Goal: Task Accomplishment & Management: Manage account settings

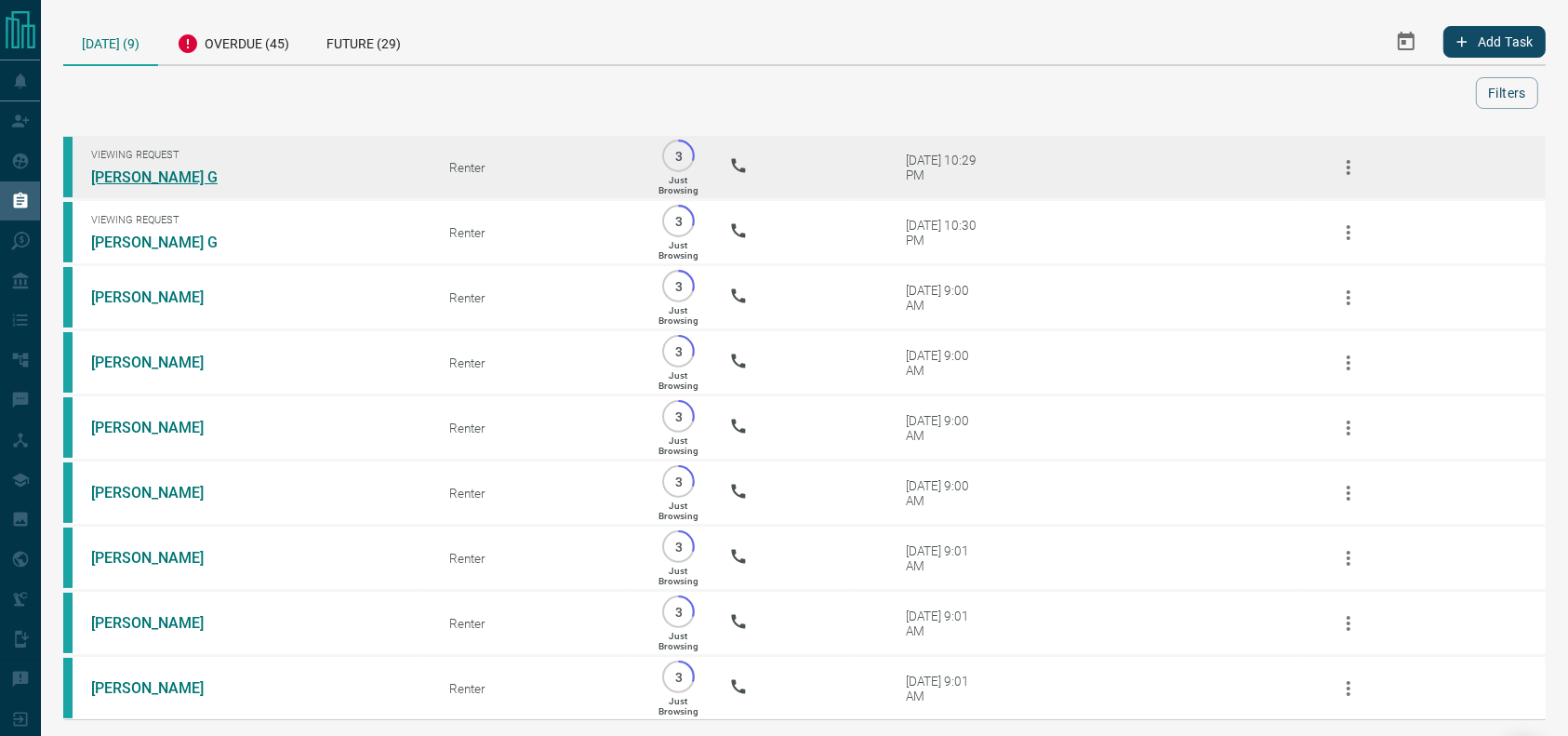
click at [109, 182] on link "[PERSON_NAME] G" at bounding box center [162, 177] width 140 height 18
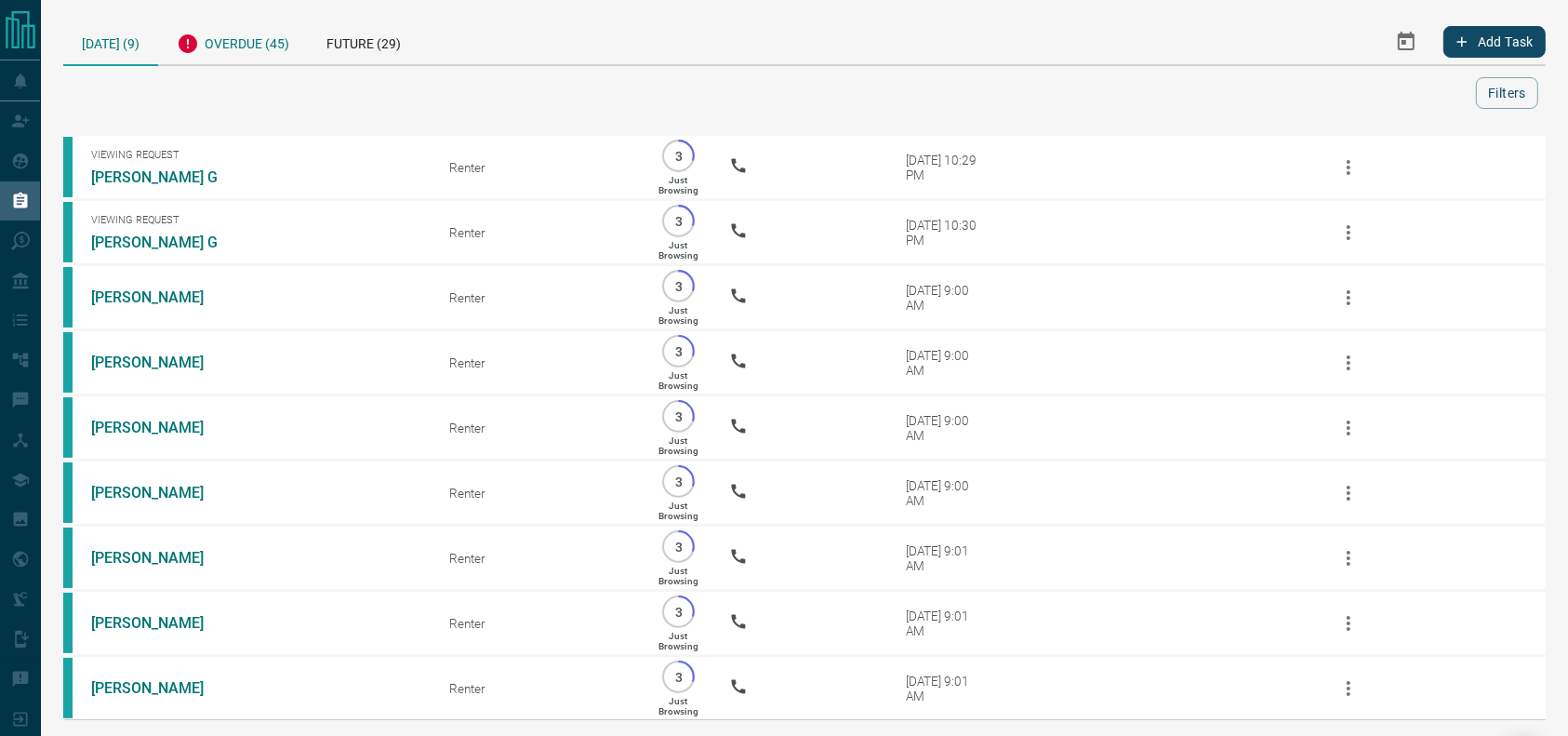
click at [201, 54] on div "Overdue (45)" at bounding box center [233, 41] width 150 height 45
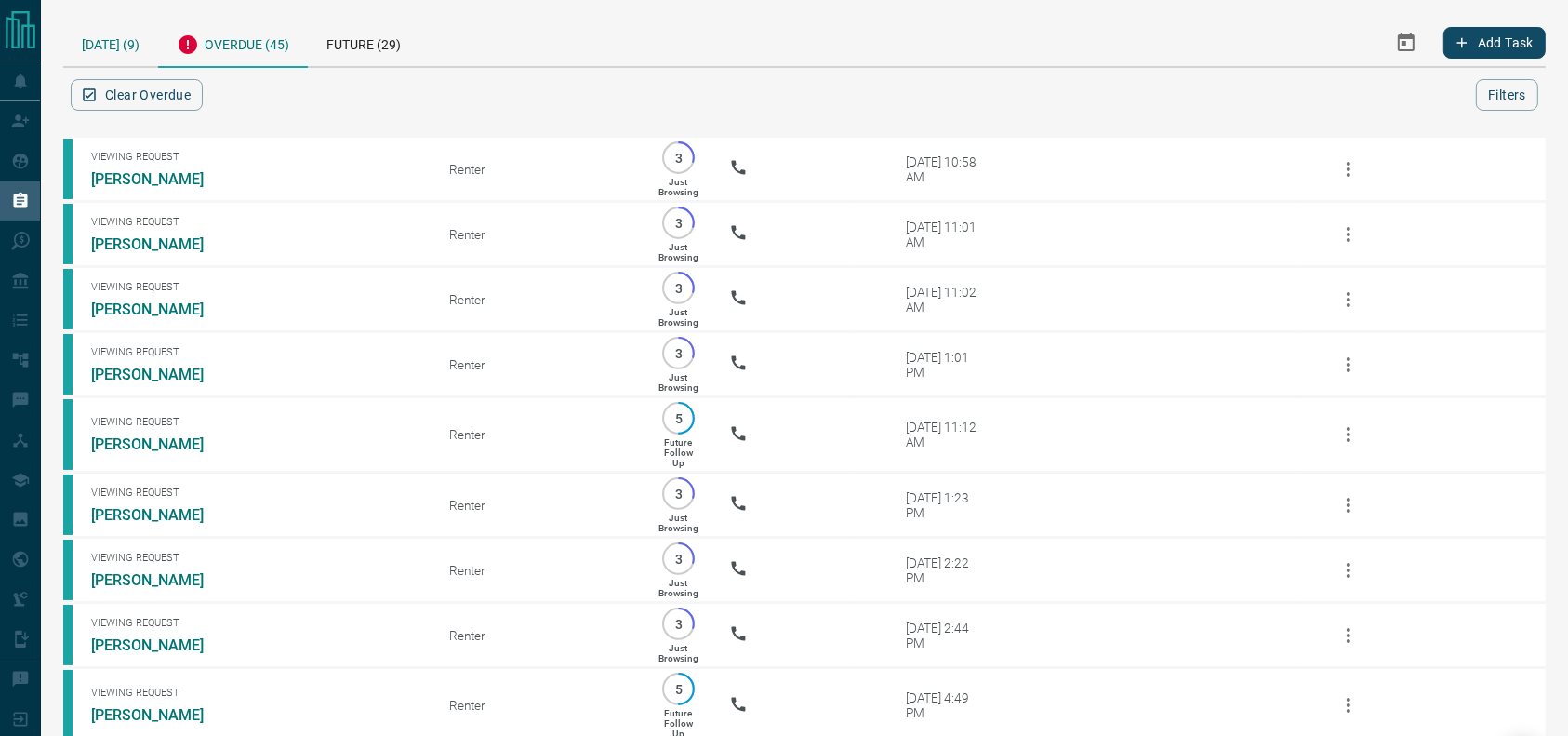
click at [129, 41] on div "[DATE] (9)" at bounding box center [110, 42] width 95 height 47
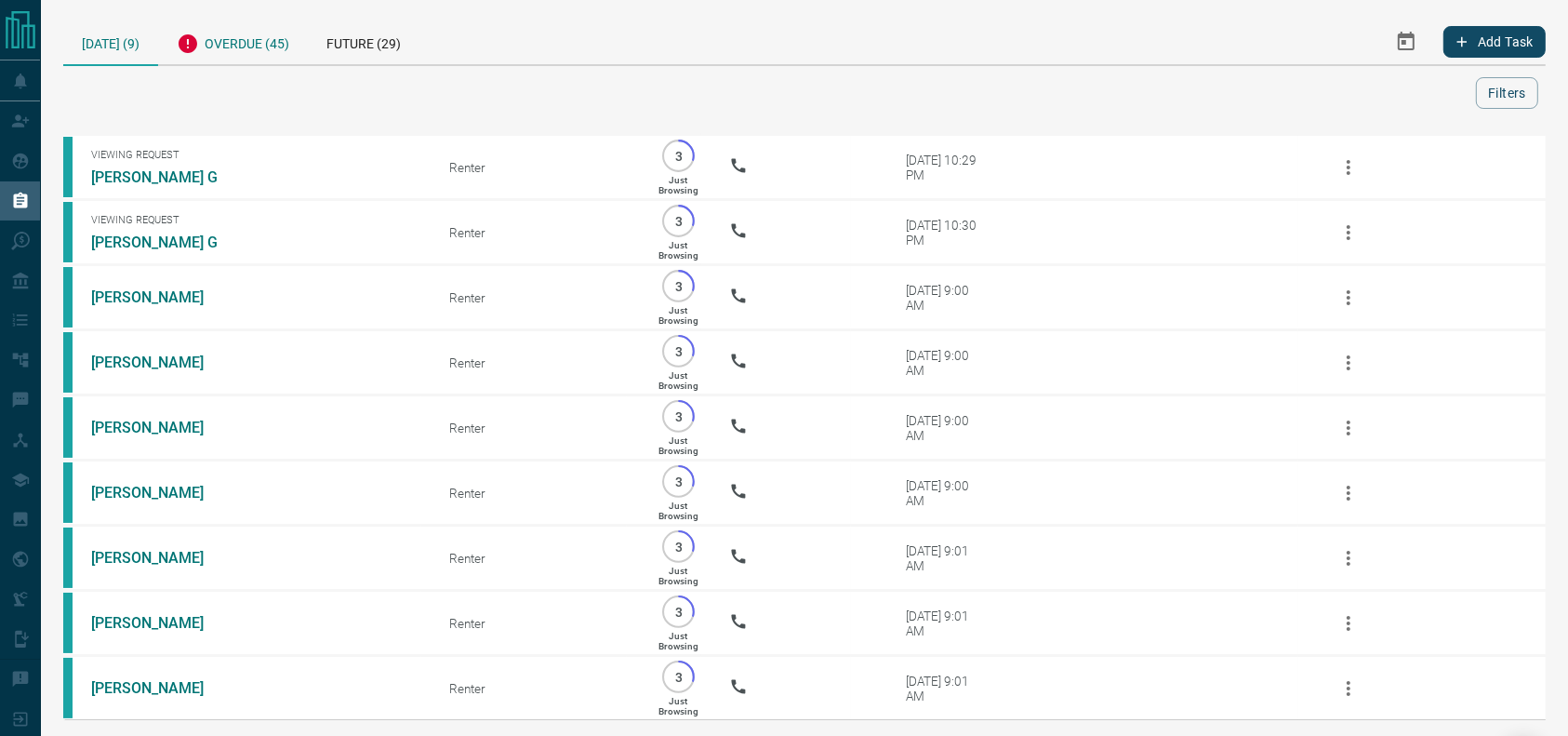
click at [238, 57] on div "Overdue (45)" at bounding box center [233, 41] width 150 height 45
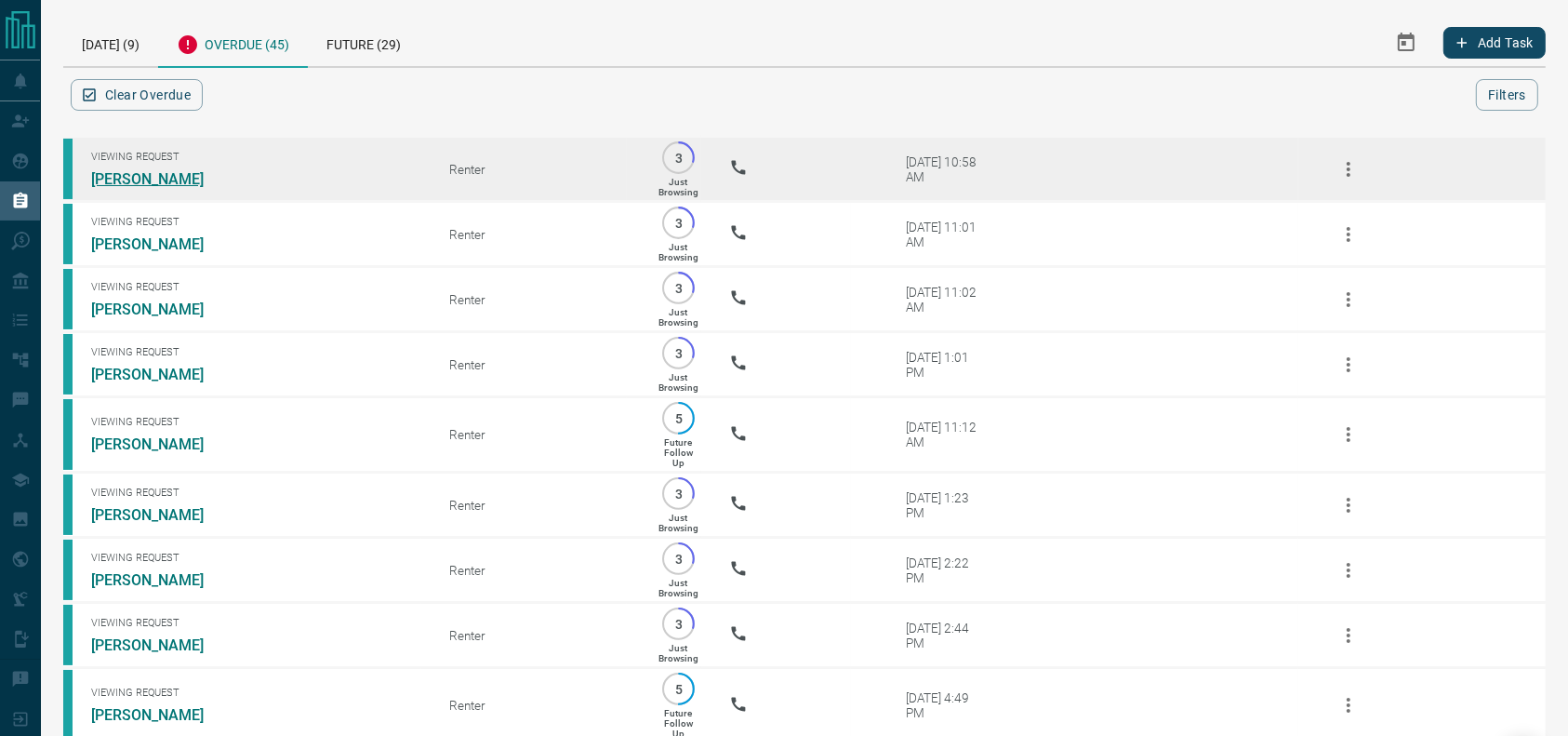
click at [126, 170] on link "[PERSON_NAME]" at bounding box center [162, 179] width 140 height 18
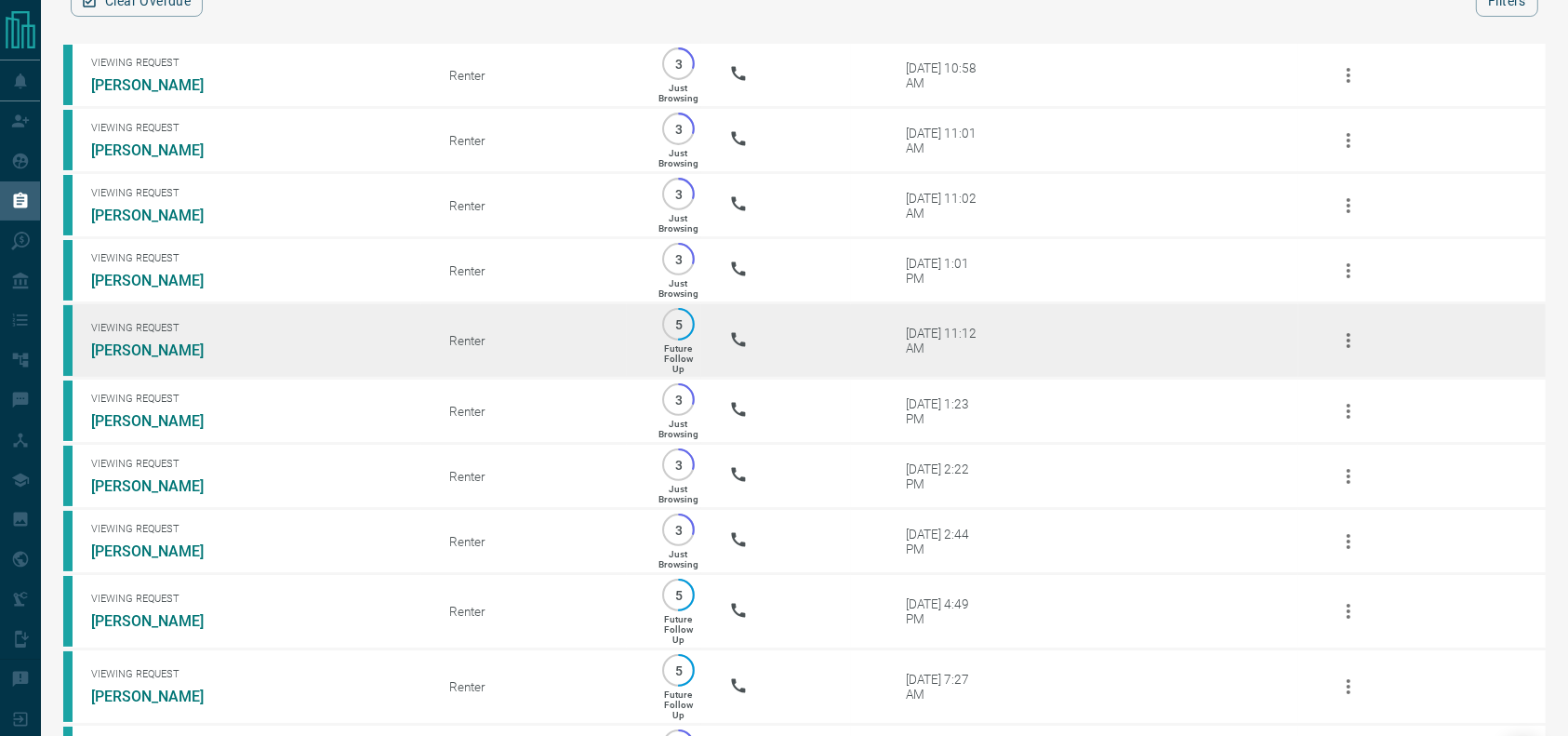
scroll to position [124, 0]
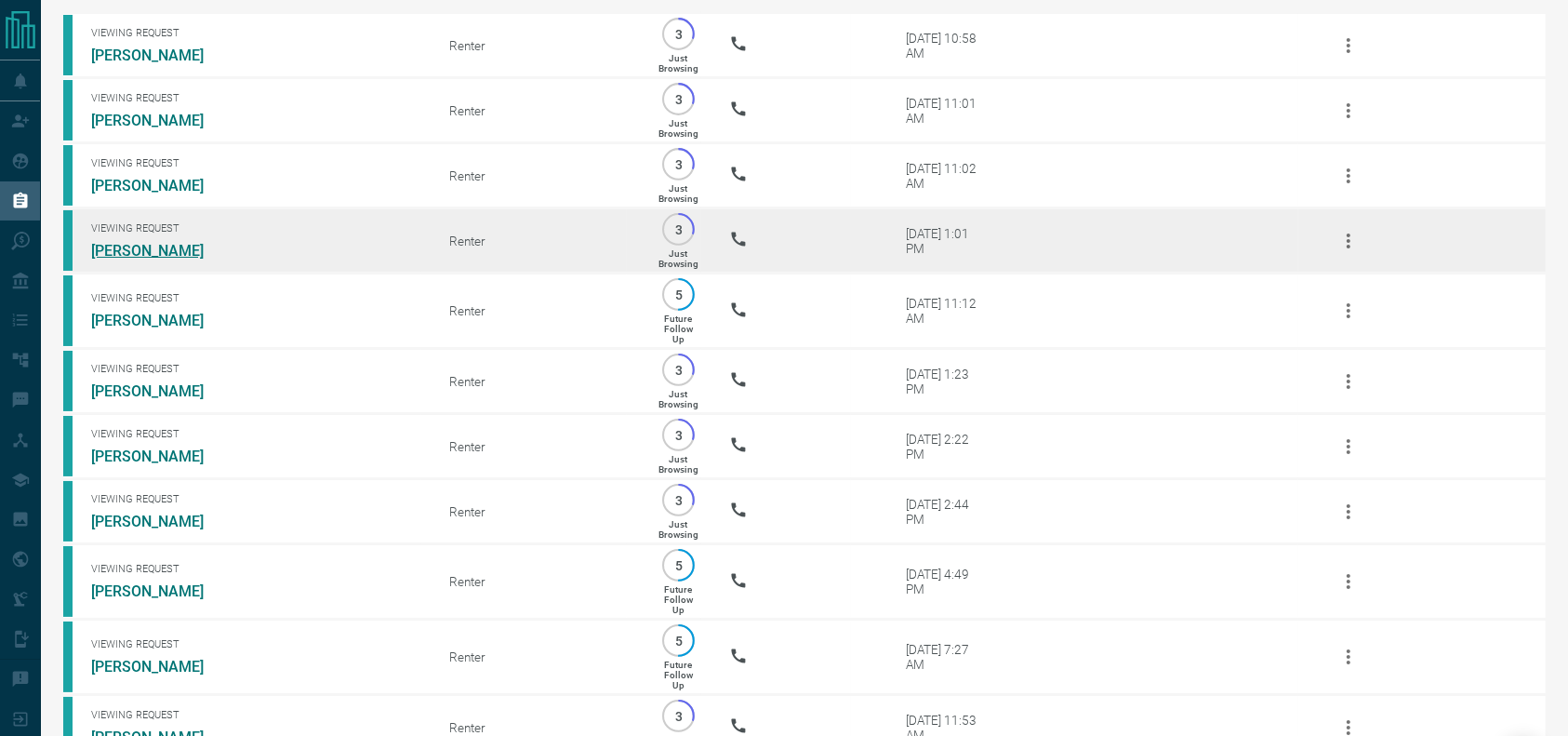
click at [182, 250] on link "[PERSON_NAME]" at bounding box center [162, 250] width 140 height 18
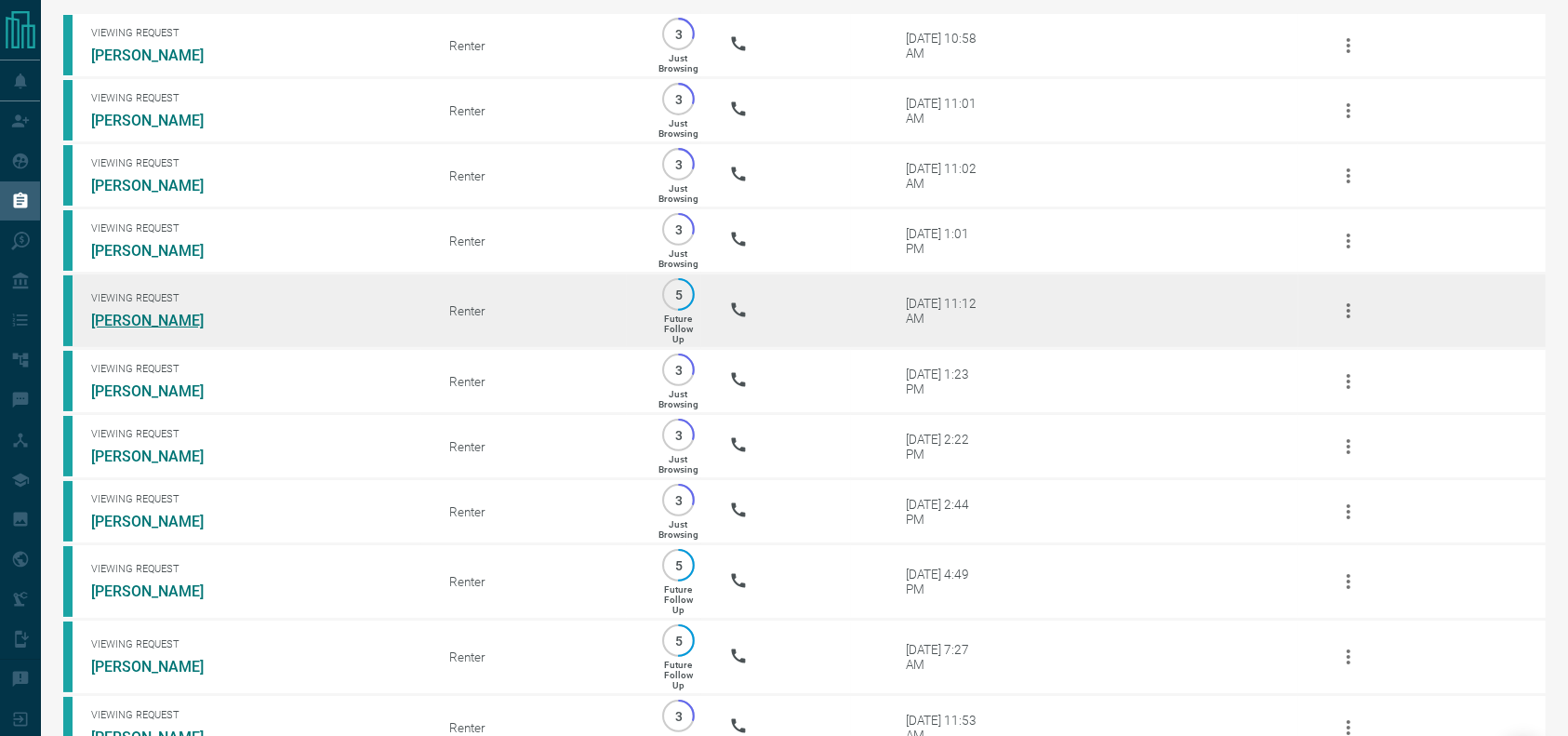
click at [141, 329] on link "[PERSON_NAME]" at bounding box center [162, 320] width 140 height 18
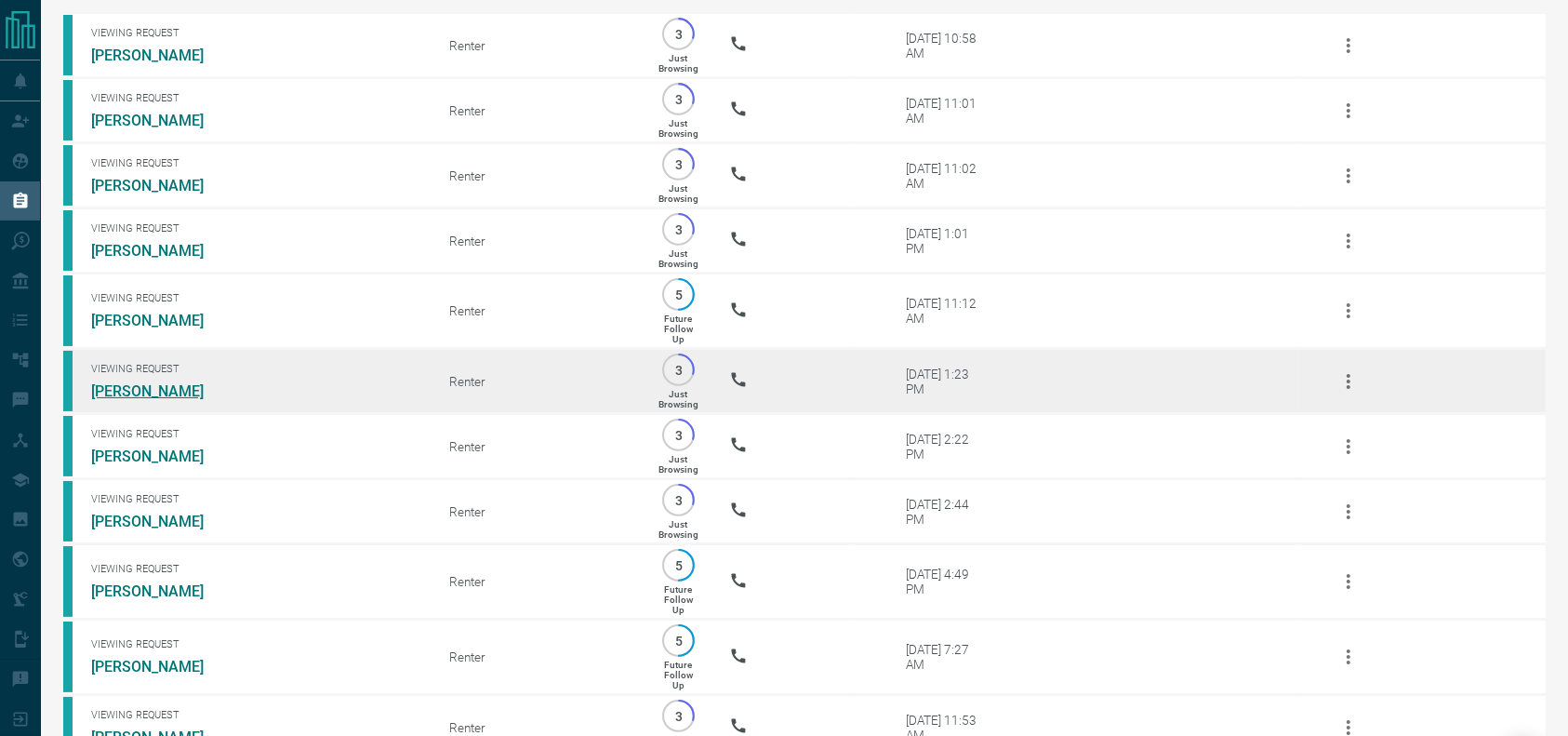
click at [128, 400] on link "[PERSON_NAME]" at bounding box center [162, 391] width 140 height 18
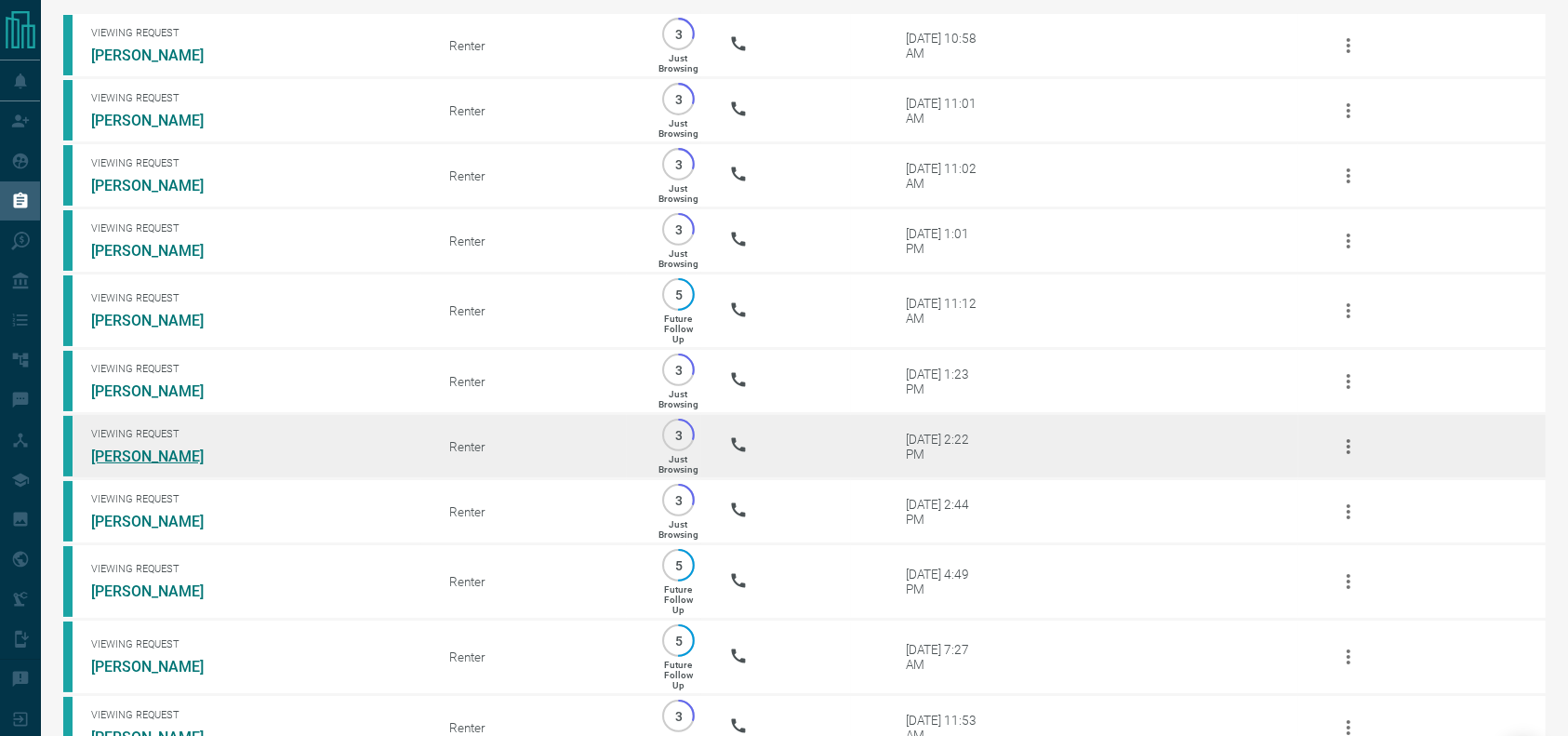
click at [131, 465] on link "[PERSON_NAME]" at bounding box center [162, 456] width 140 height 18
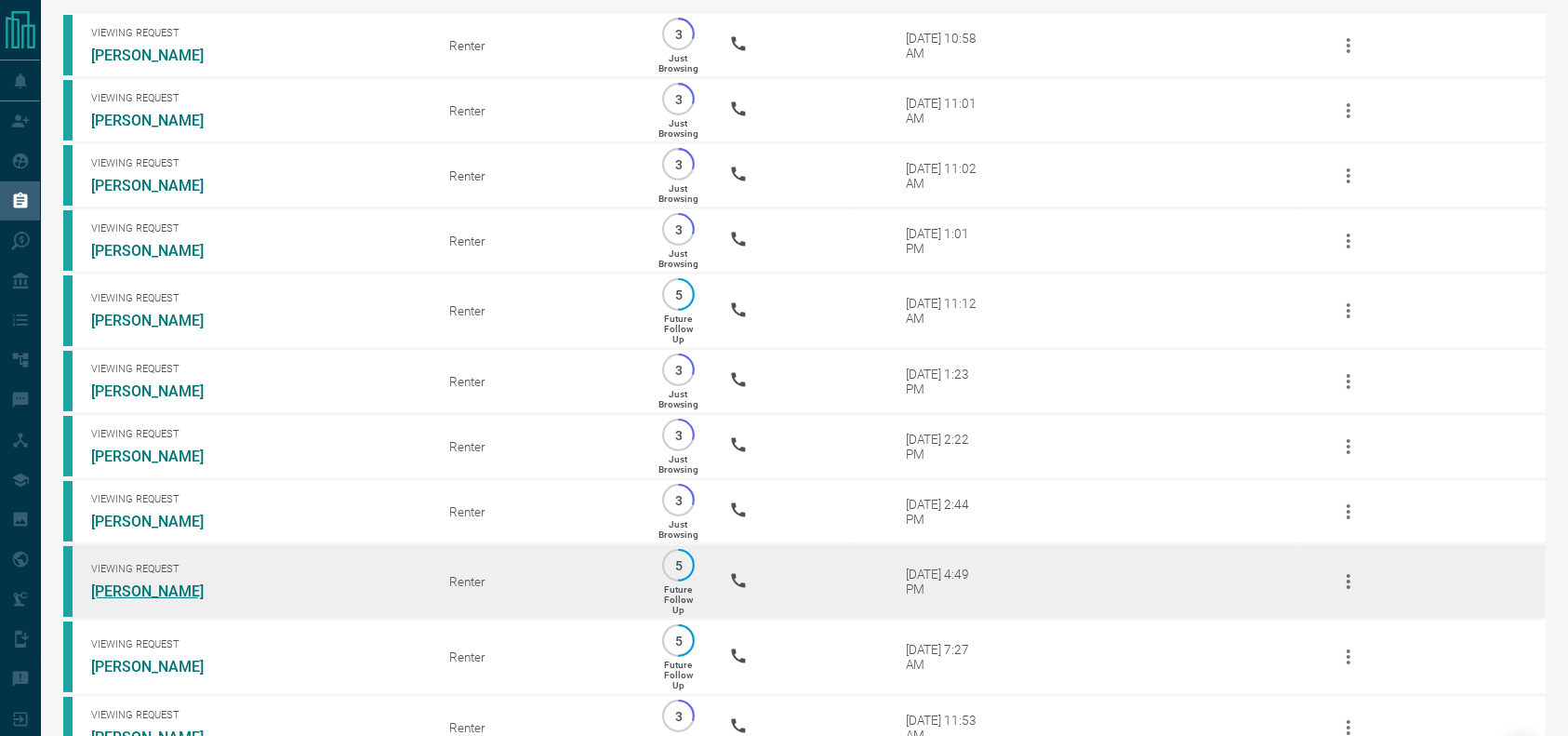
click at [176, 600] on link "[PERSON_NAME]" at bounding box center [162, 591] width 140 height 18
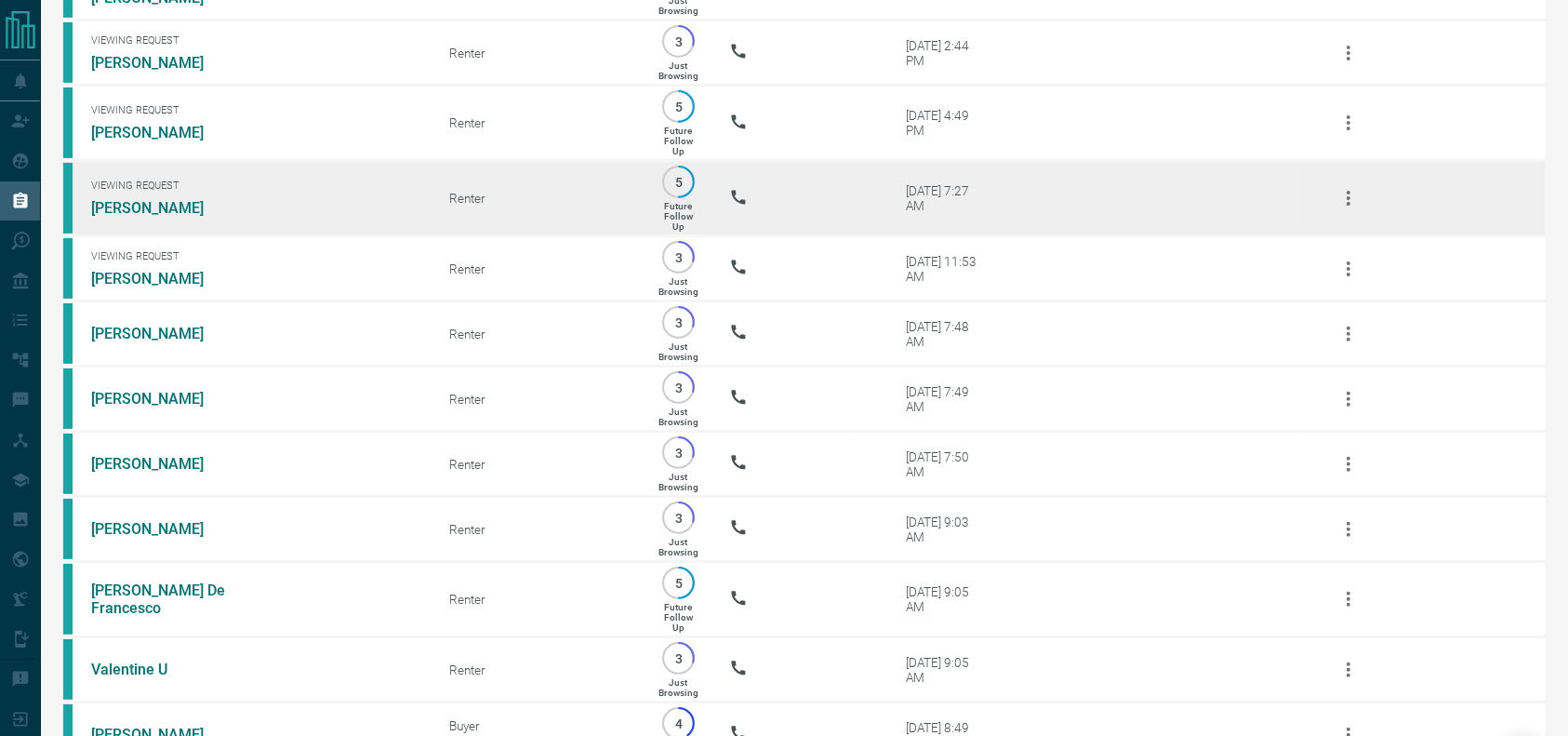
scroll to position [585, 0]
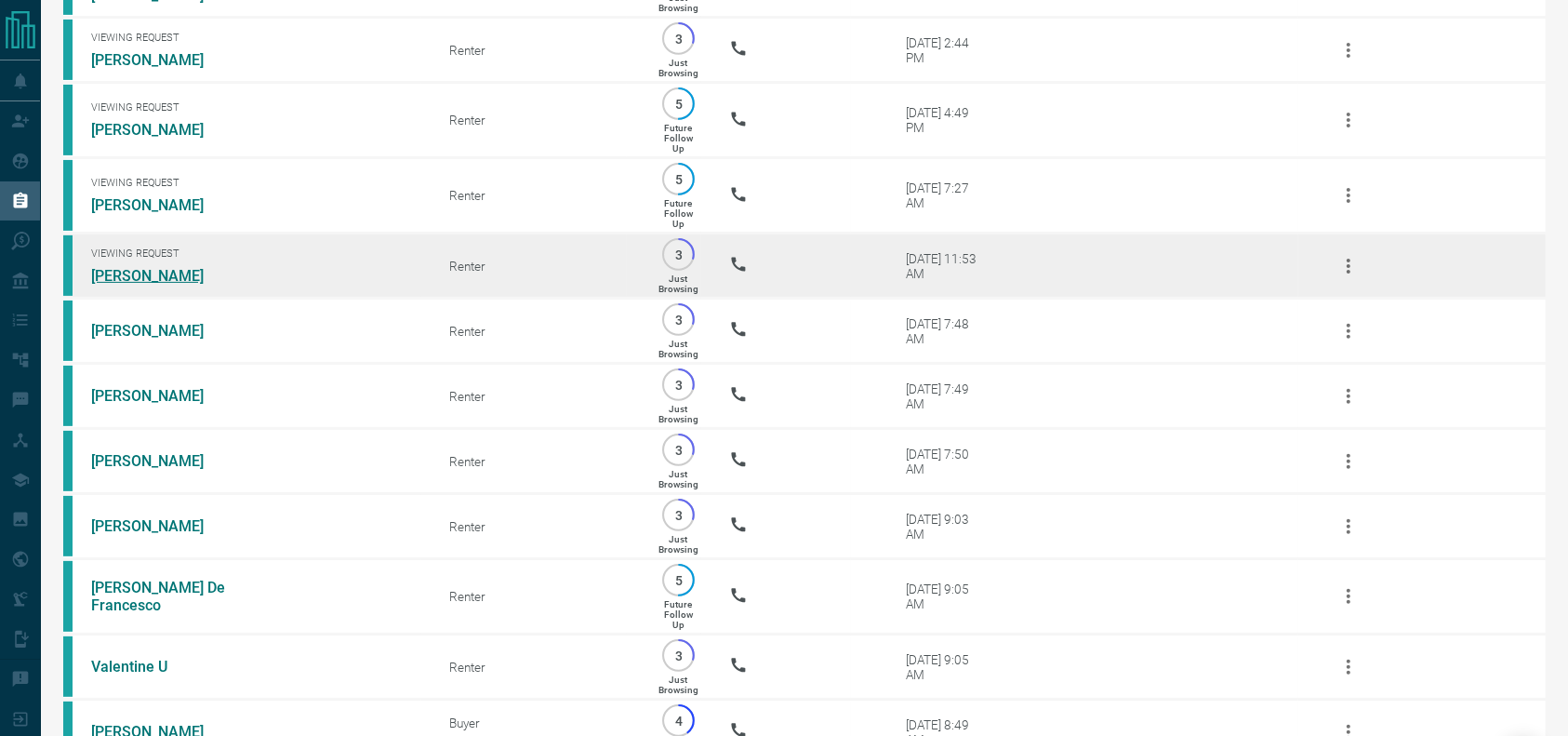
click at [107, 285] on link "[PERSON_NAME]" at bounding box center [162, 276] width 140 height 18
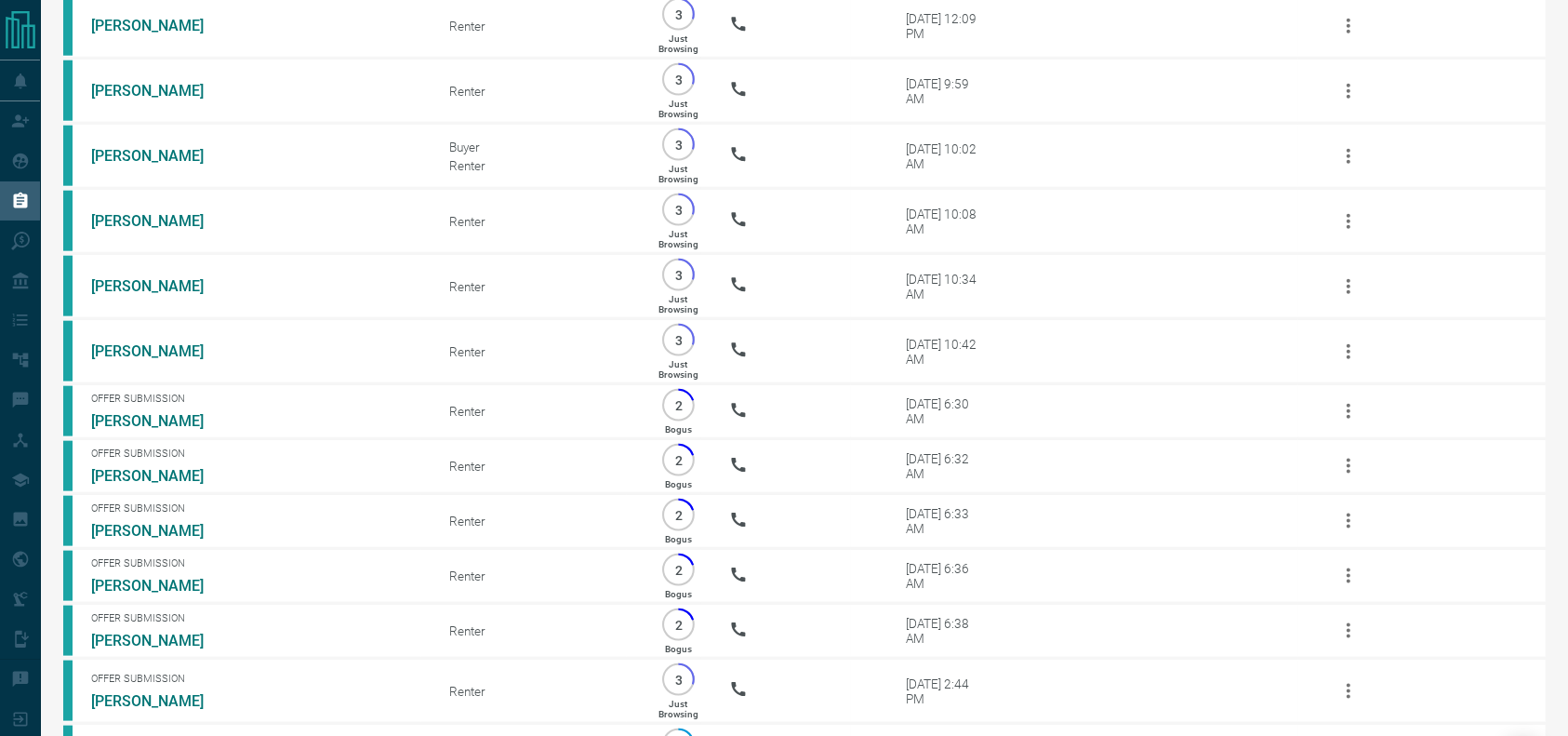
scroll to position [2552, 0]
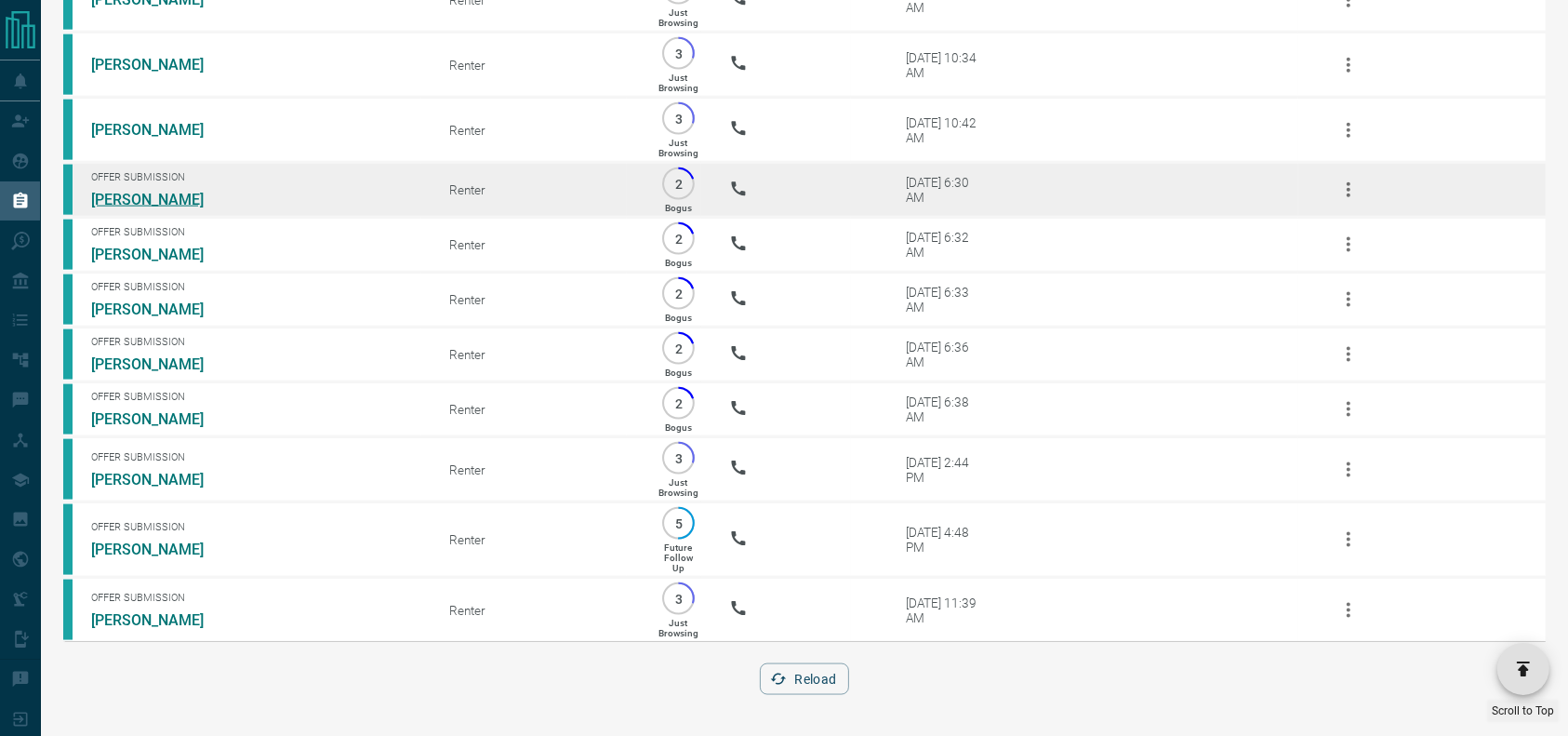
click at [118, 190] on link "[PERSON_NAME]" at bounding box center [162, 199] width 140 height 18
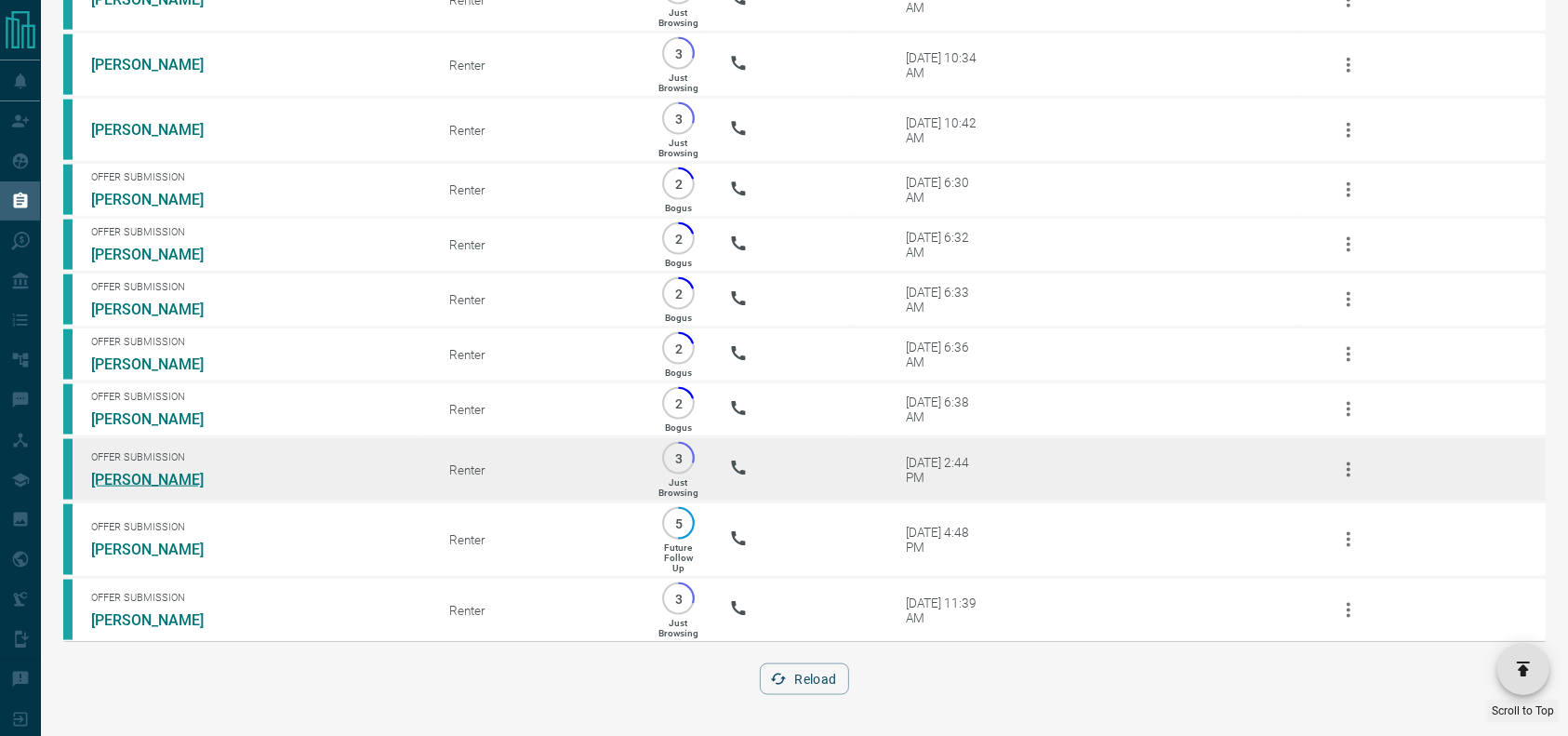
click at [155, 471] on link "[PERSON_NAME]" at bounding box center [162, 480] width 140 height 18
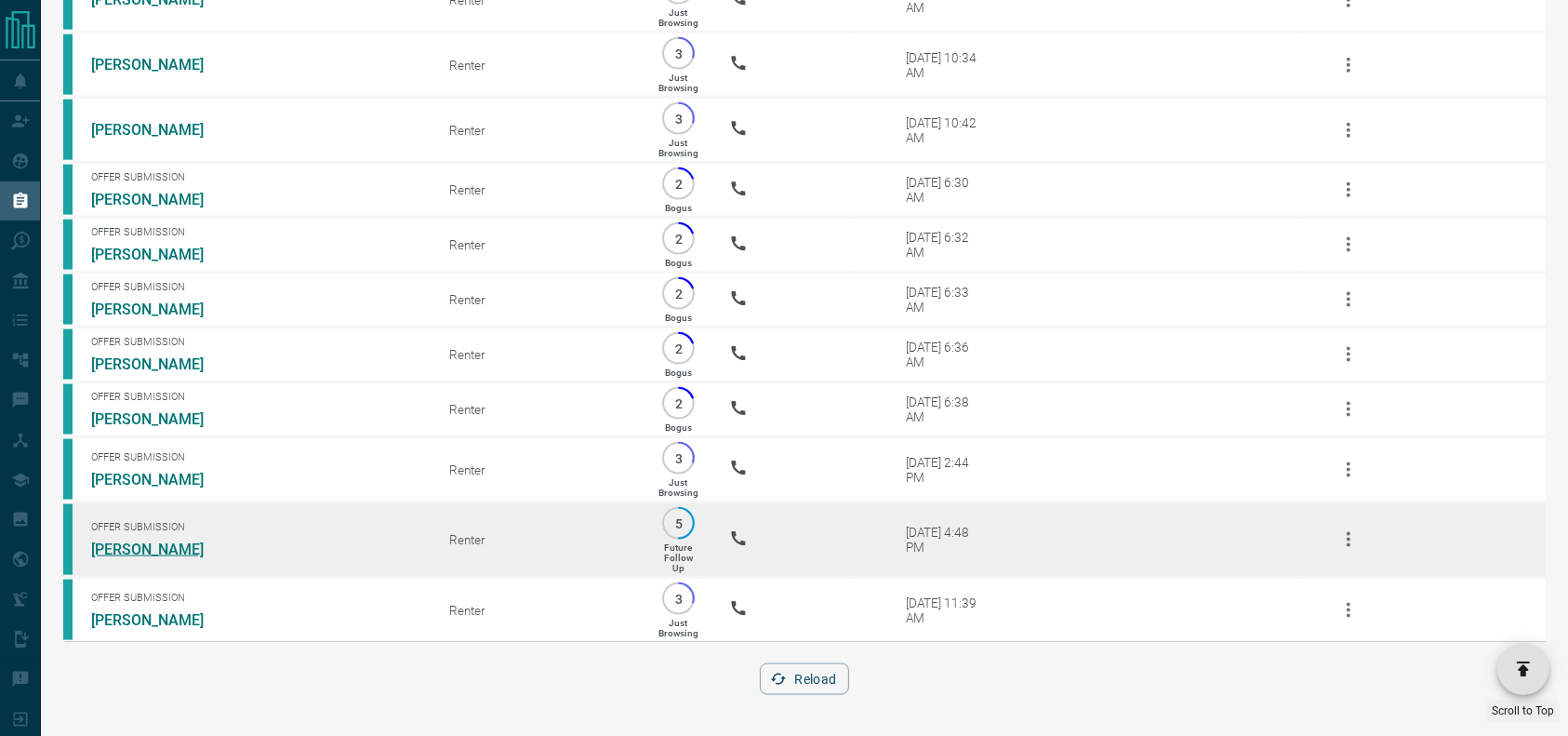
click at [155, 543] on link "[PERSON_NAME]" at bounding box center [162, 549] width 140 height 18
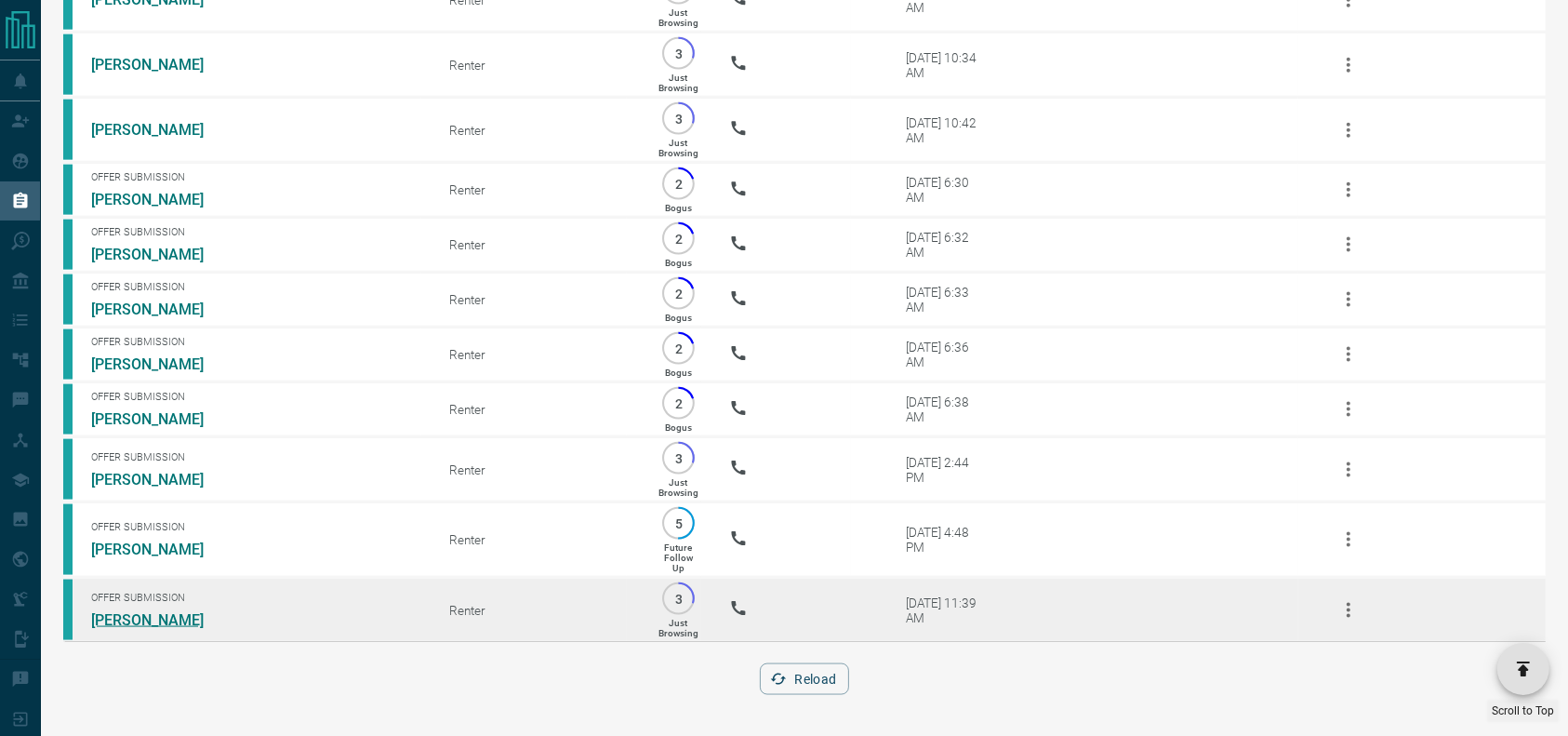
click at [114, 620] on link "[PERSON_NAME]" at bounding box center [162, 620] width 140 height 18
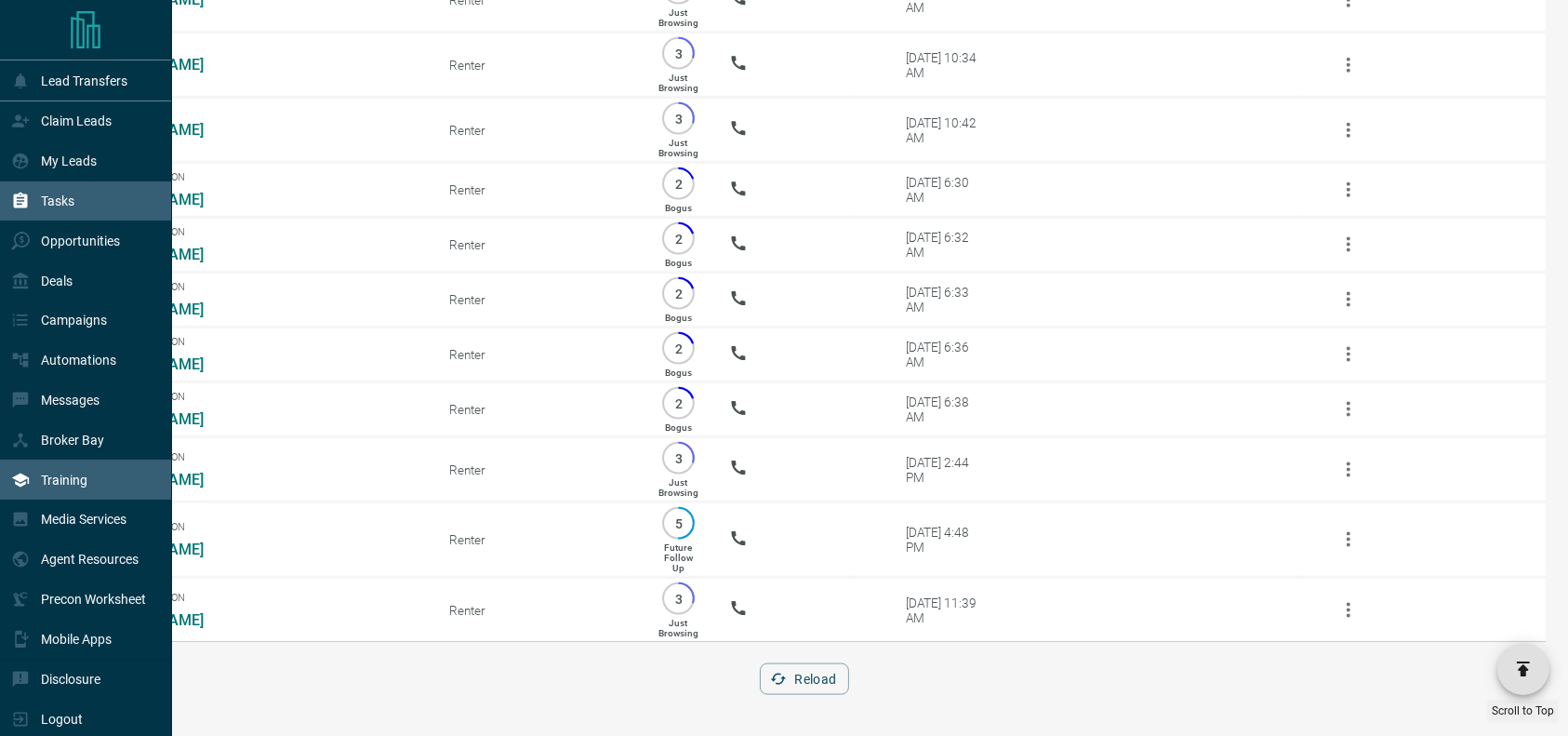
scroll to position [16, 0]
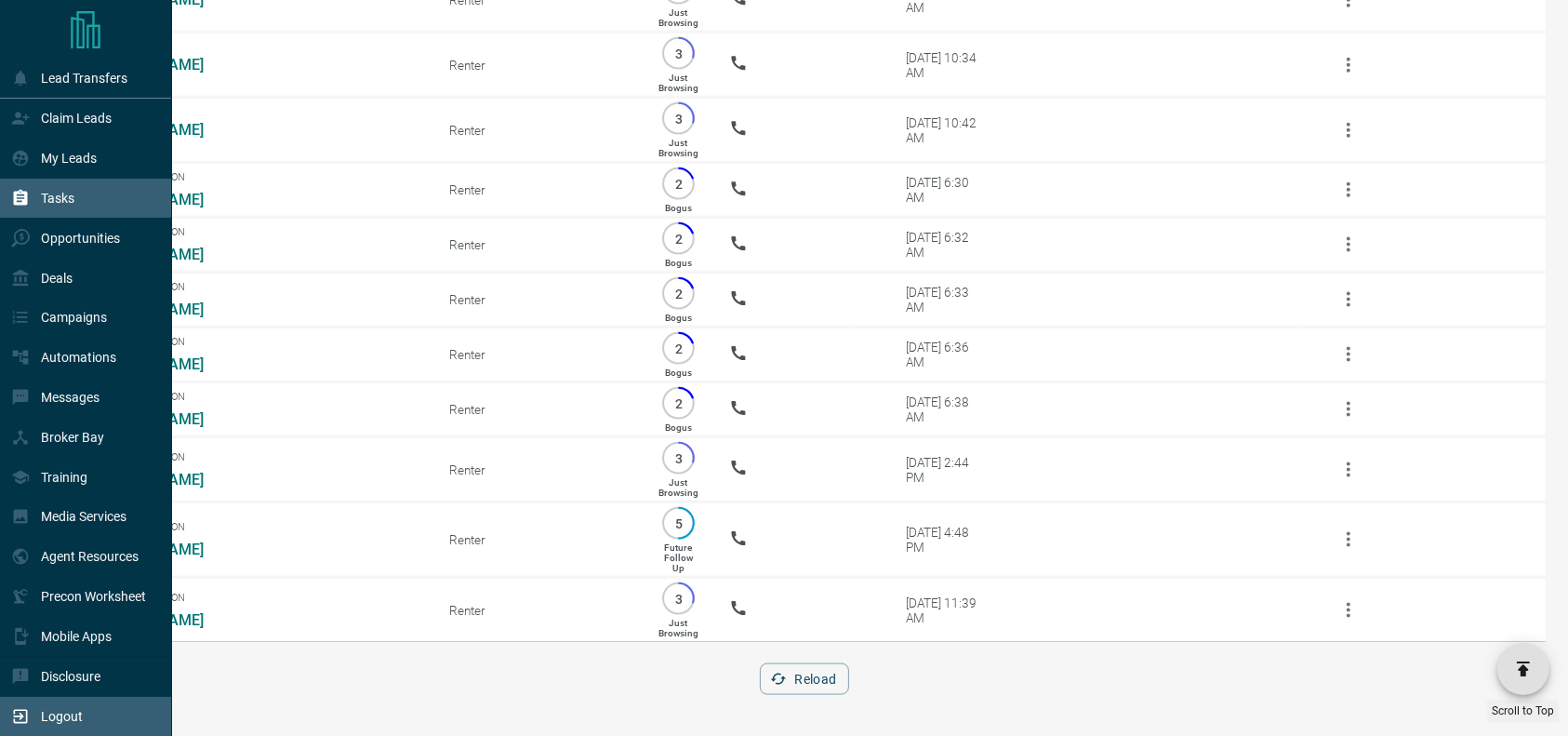
click at [49, 699] on div "Logout" at bounding box center [86, 716] width 172 height 40
